Goal: Task Accomplishment & Management: Use online tool/utility

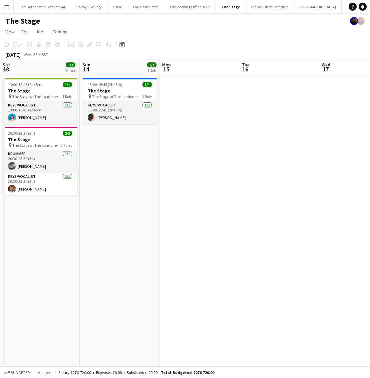
scroll to position [0, 227]
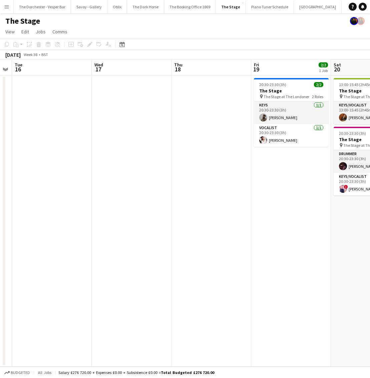
click at [9, 7] on button "Menu" at bounding box center [6, 6] width 13 height 13
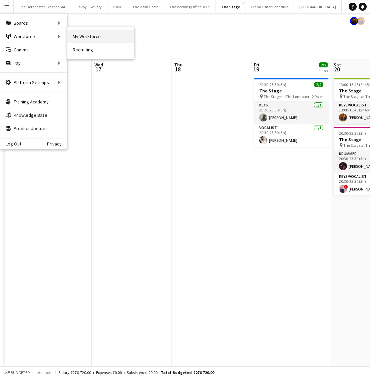
click at [82, 39] on link "My Workforce" at bounding box center [100, 36] width 67 height 13
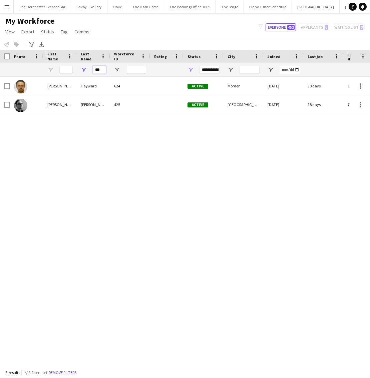
drag, startPoint x: 104, startPoint y: 70, endPoint x: 73, endPoint y: 69, distance: 30.1
click at [73, 69] on div "***" at bounding box center [357, 69] width 714 height 13
click at [83, 165] on div "[PERSON_NAME] 624 Active Morden [DATE] 30 days 1 [EMAIL_ADDRESS][DOMAIN_NAME] […" at bounding box center [175, 222] width 350 height 290
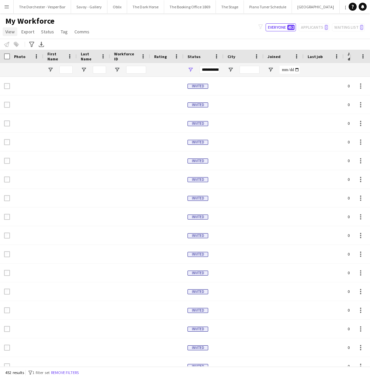
click at [12, 32] on span "View" at bounding box center [9, 32] width 9 height 6
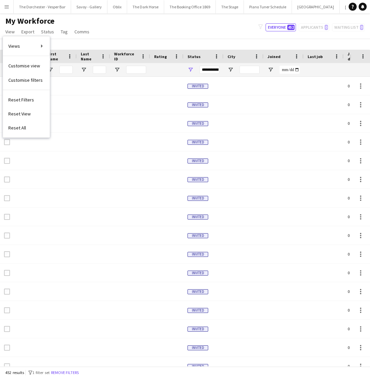
click at [79, 46] on div "Notify workforce Add to tag Select at least one crew to tag him or her. Advance…" at bounding box center [185, 44] width 370 height 11
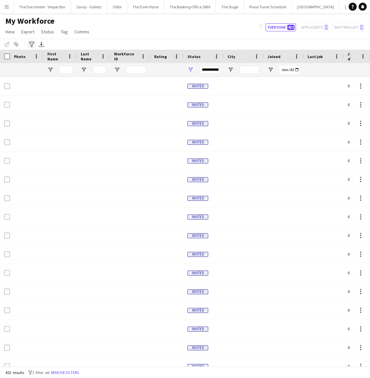
click at [31, 43] on icon "Advanced filters" at bounding box center [31, 44] width 5 height 5
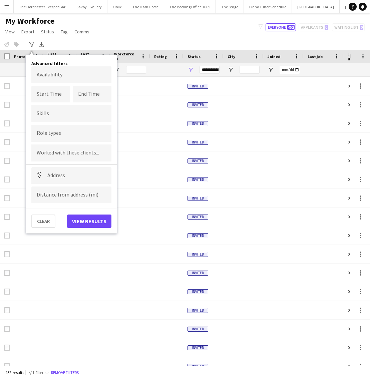
click at [72, 131] on form at bounding box center [71, 133] width 69 height 7
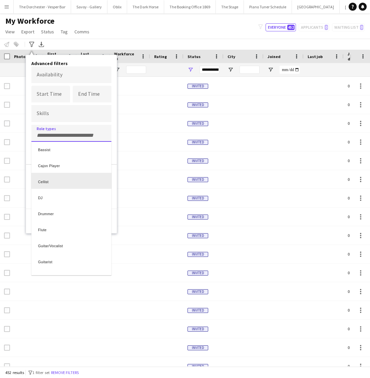
scroll to position [22, 0]
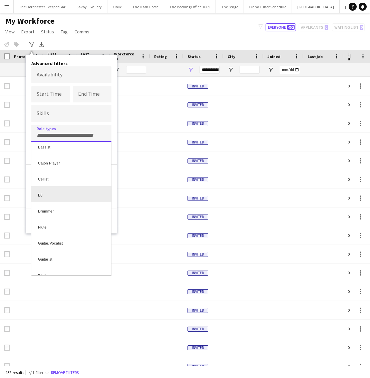
click at [67, 194] on div "DJ" at bounding box center [71, 194] width 80 height 16
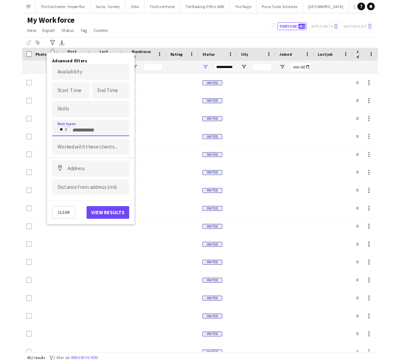
scroll to position [0, 0]
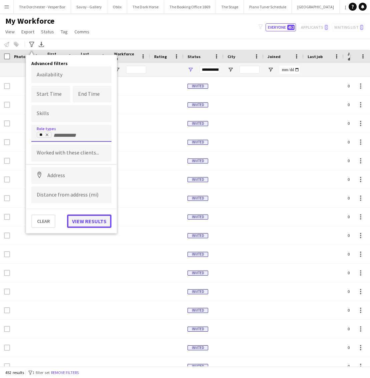
click at [78, 225] on button "View results" at bounding box center [89, 221] width 44 height 13
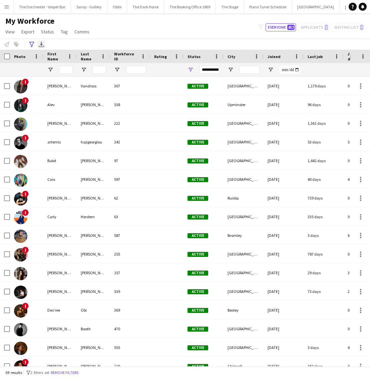
click at [39, 44] on icon "Export XLSX" at bounding box center [41, 44] width 5 height 5
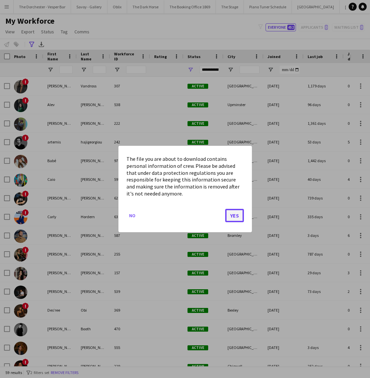
click at [231, 219] on button "Yes" at bounding box center [234, 215] width 19 height 13
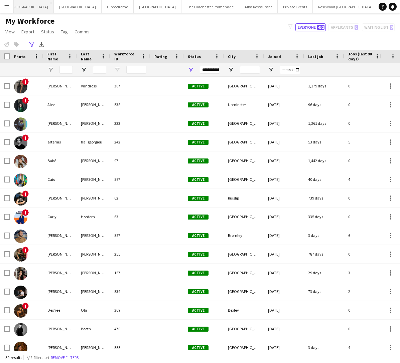
scroll to position [0, 305]
click at [360, 11] on button "Savoy Beaufort Bar Close" at bounding box center [381, 6] width 43 height 13
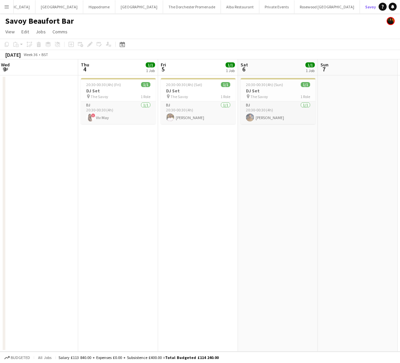
scroll to position [0, 191]
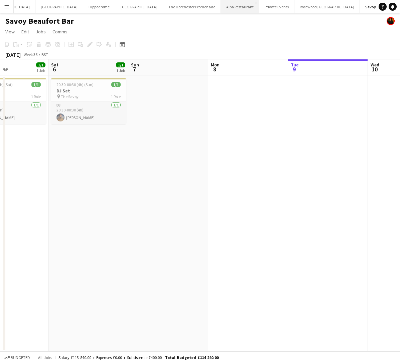
click at [221, 7] on button "Alba Restaurant Close" at bounding box center [240, 6] width 38 height 13
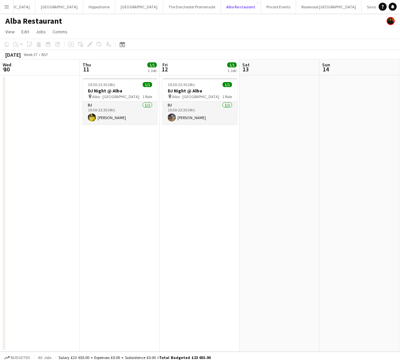
scroll to position [0, 137]
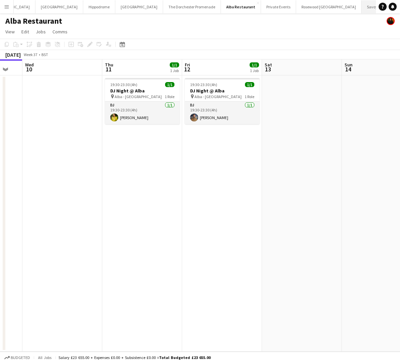
click at [361, 8] on button "Savoy Beaufort Bar Close" at bounding box center [382, 6] width 43 height 13
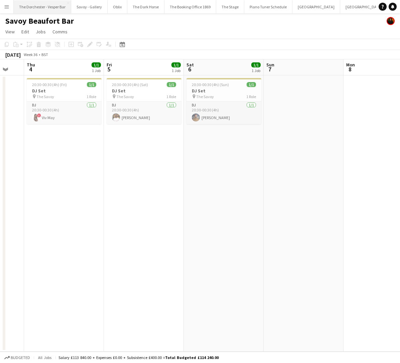
click at [37, 4] on button "The Dorchester - Vesper Bar Close" at bounding box center [42, 6] width 57 height 13
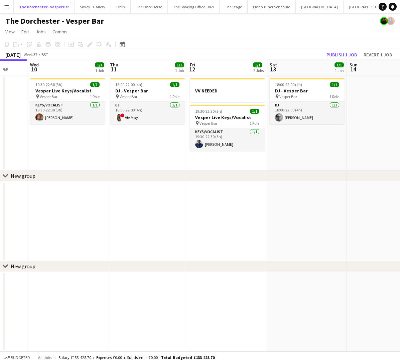
scroll to position [0, 295]
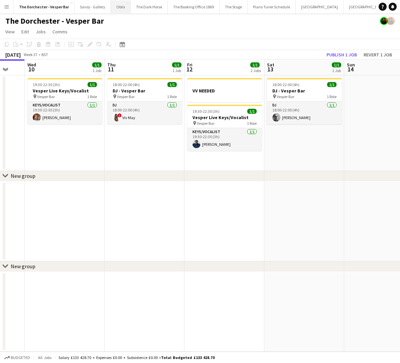
click at [113, 9] on button "Oblix Close" at bounding box center [121, 6] width 20 height 13
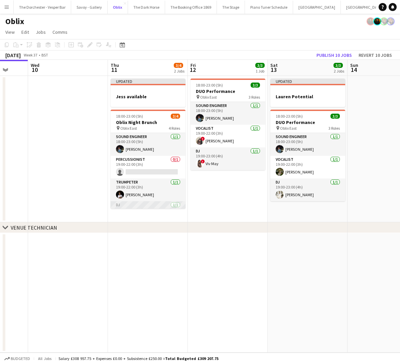
scroll to position [15, 0]
